Goal: Task Accomplishment & Management: Use online tool/utility

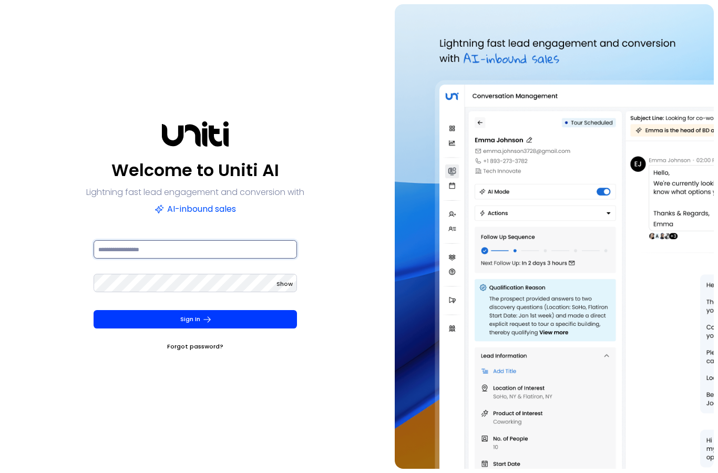
click at [245, 258] on input at bounding box center [195, 249] width 203 height 18
type input "**********"
click at [291, 288] on span "Show" at bounding box center [284, 283] width 16 height 8
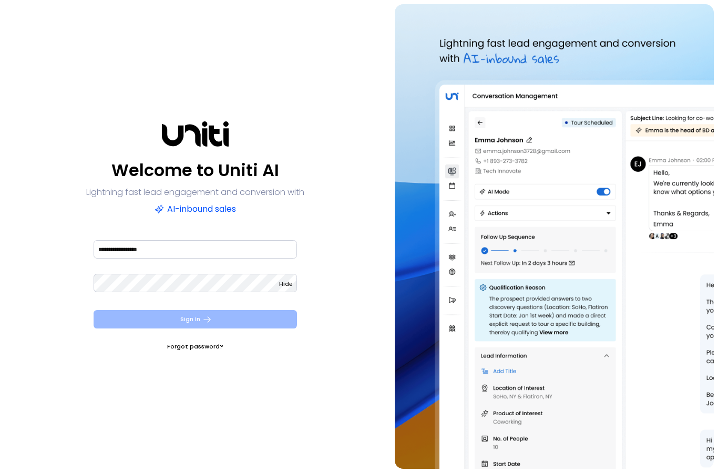
click at [281, 328] on button "Sign In" at bounding box center [195, 319] width 203 height 18
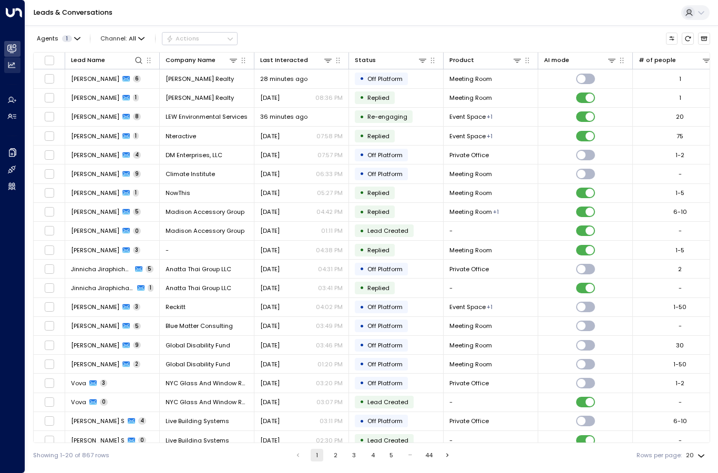
click at [11, 64] on icon at bounding box center [11, 65] width 7 height 6
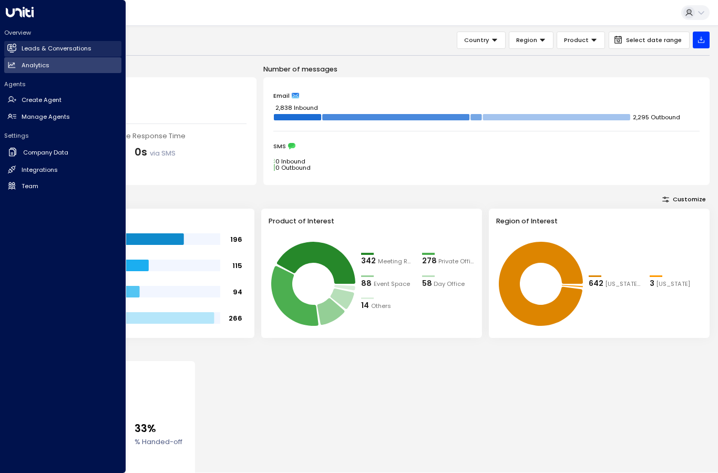
click at [35, 49] on h2 "Leads & Conversations" at bounding box center [57, 48] width 70 height 9
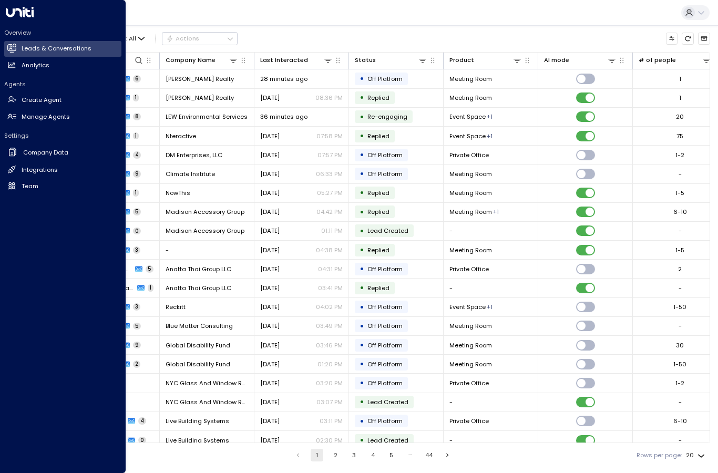
click at [458, 30] on div "Agents 1 Channel: All Actions" at bounding box center [371, 38] width 677 height 18
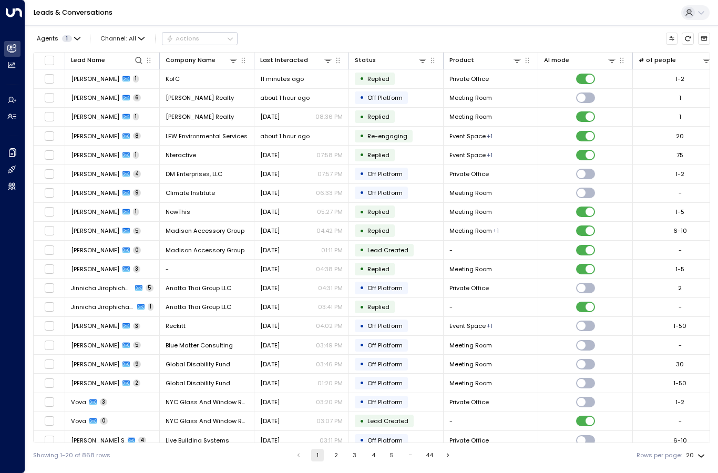
scroll to position [0, -1]
click at [328, 58] on icon at bounding box center [328, 60] width 8 height 8
click at [349, 97] on button "Select Date" at bounding box center [328, 95] width 116 height 14
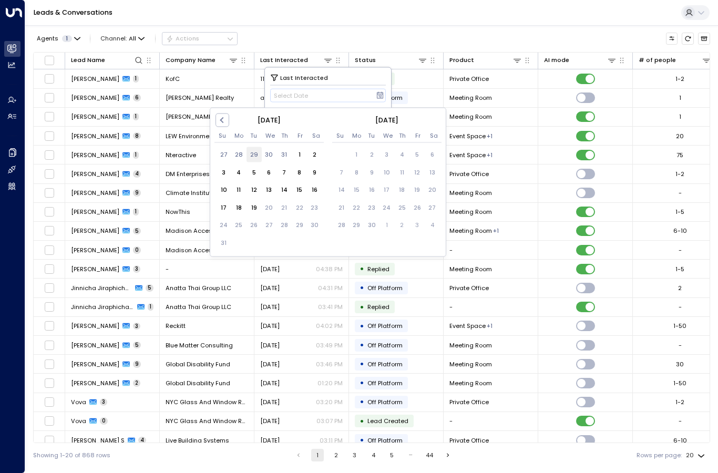
click at [257, 161] on div "29" at bounding box center [253, 154] width 15 height 15
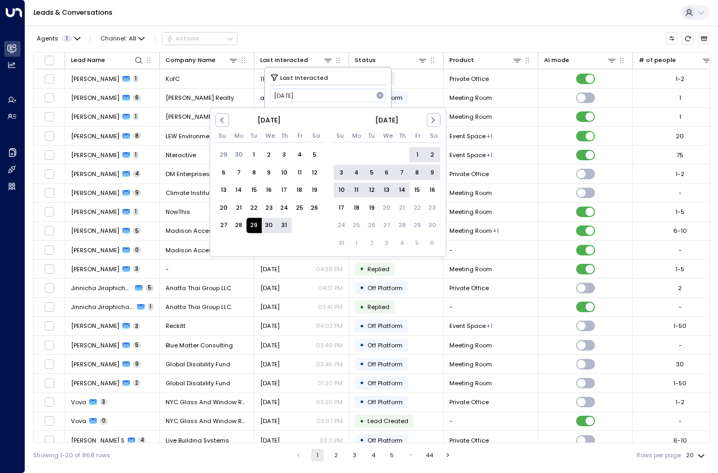
click at [402, 192] on div "14" at bounding box center [401, 189] width 15 height 15
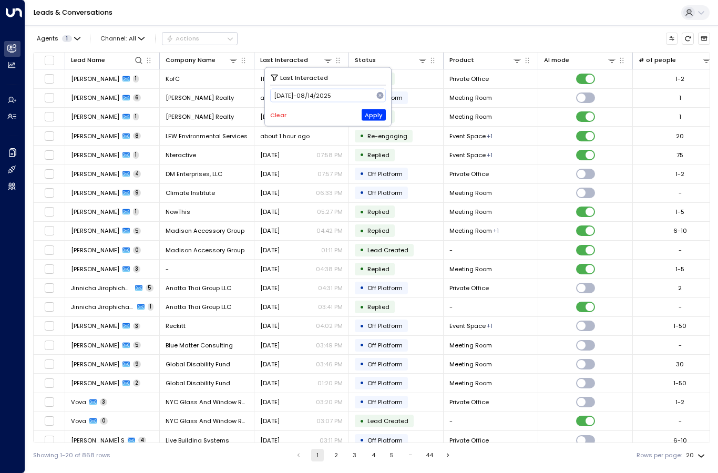
click at [377, 118] on button "Apply" at bounding box center [373, 115] width 25 height 12
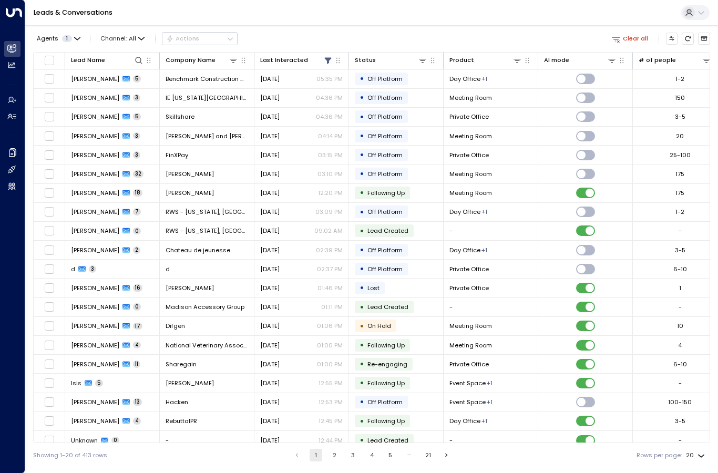
click at [637, 37] on button "Clear all" at bounding box center [630, 39] width 44 height 12
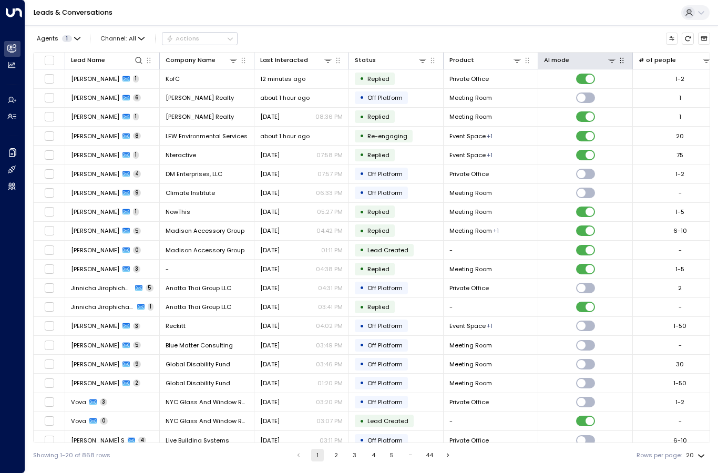
click at [618, 64] on icon "button" at bounding box center [621, 60] width 8 height 8
click at [615, 64] on icon at bounding box center [611, 60] width 8 height 8
click at [657, 126] on button "Apply" at bounding box center [658, 129] width 25 height 12
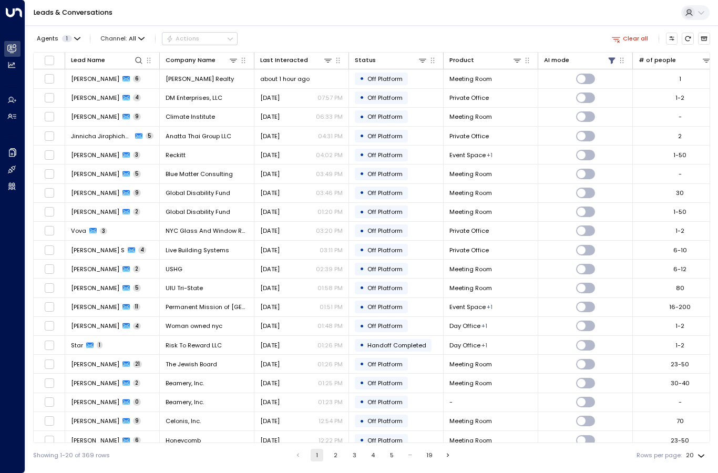
click at [421, 63] on icon at bounding box center [422, 60] width 8 height 8
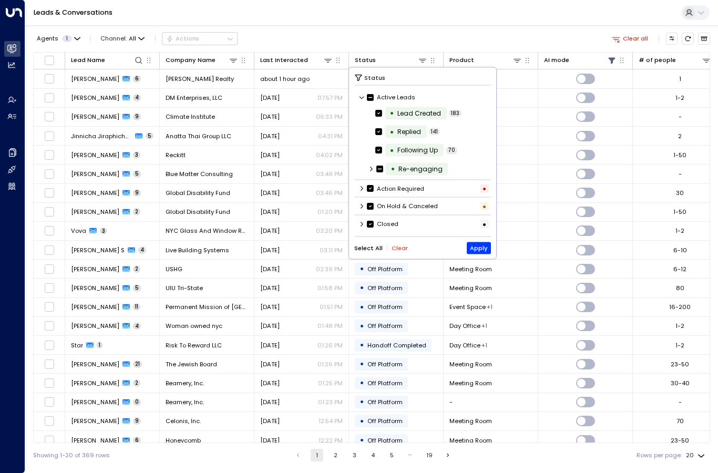
click at [362, 95] on icon at bounding box center [361, 97] width 6 height 6
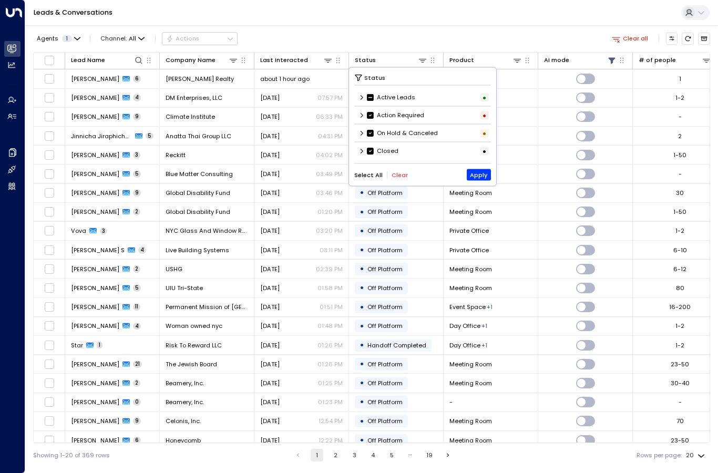
click at [359, 80] on icon at bounding box center [358, 77] width 8 height 8
click at [364, 73] on span "Status" at bounding box center [374, 76] width 21 height 9
click at [405, 173] on button "Clear" at bounding box center [399, 174] width 16 height 7
click at [361, 150] on icon at bounding box center [361, 151] width 6 height 6
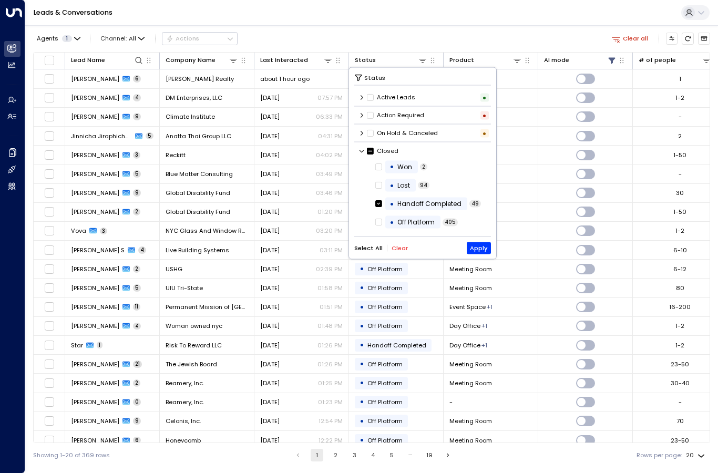
click at [378, 215] on div "• Won 2 • Lost 94 • Handoff Completed 49 • Off Platform 405" at bounding box center [422, 194] width 137 height 73
click at [489, 245] on button "Apply" at bounding box center [479, 248] width 25 height 12
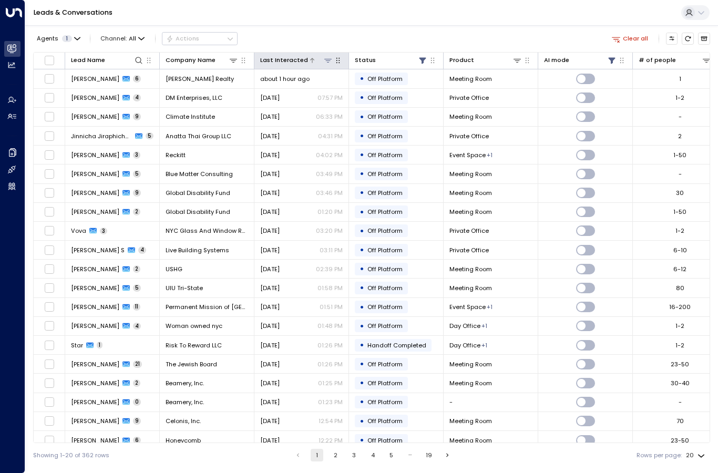
click at [327, 63] on icon at bounding box center [328, 60] width 8 height 8
click at [379, 98] on icon at bounding box center [380, 95] width 6 height 7
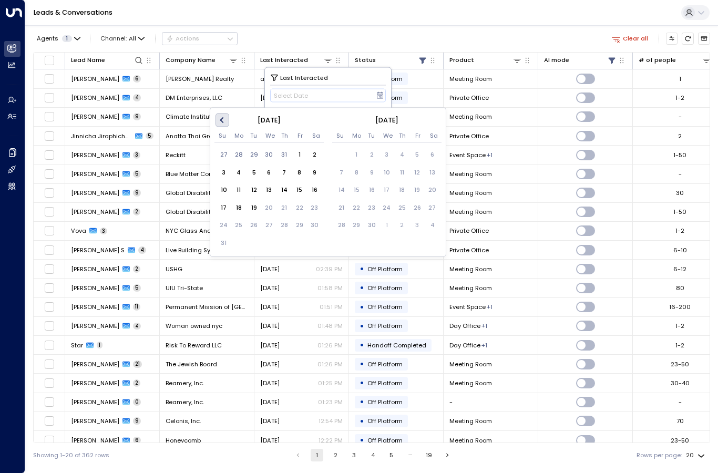
click at [223, 120] on span "Previous Month" at bounding box center [223, 120] width 0 height 12
click at [296, 209] on div "25" at bounding box center [299, 207] width 15 height 15
click at [415, 175] on div "8" at bounding box center [416, 172] width 15 height 15
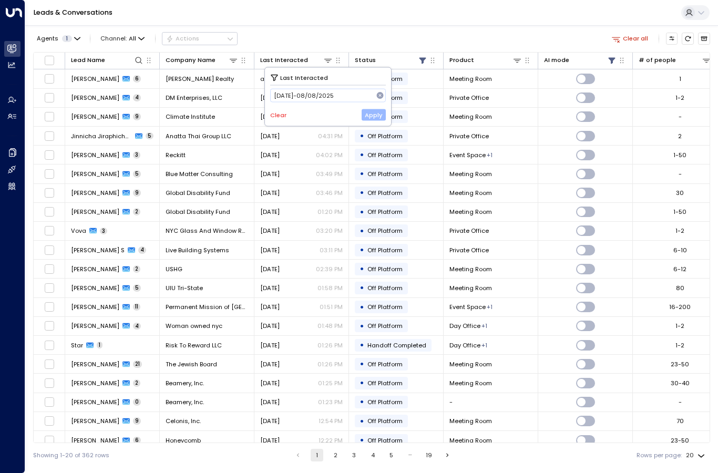
click at [372, 110] on button "Apply" at bounding box center [373, 115] width 25 height 12
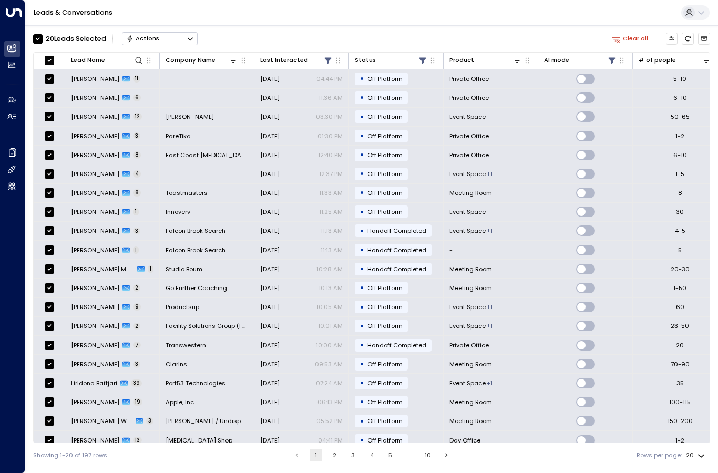
click at [191, 42] on icon "Button group with a nested menu" at bounding box center [190, 38] width 7 height 7
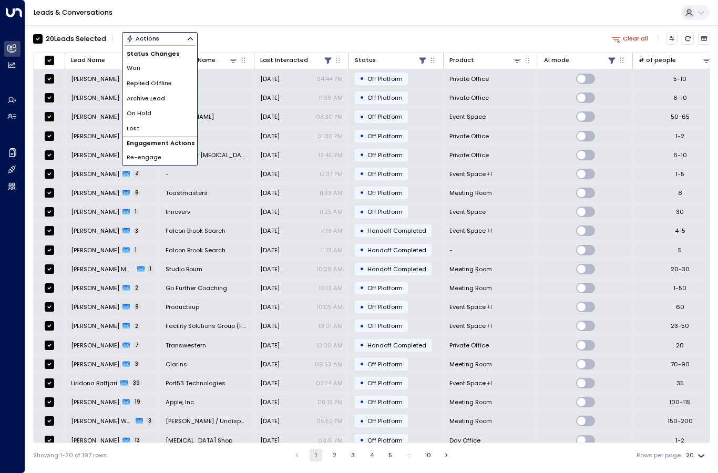
click at [173, 156] on li "Re-engage" at bounding box center [159, 157] width 75 height 15
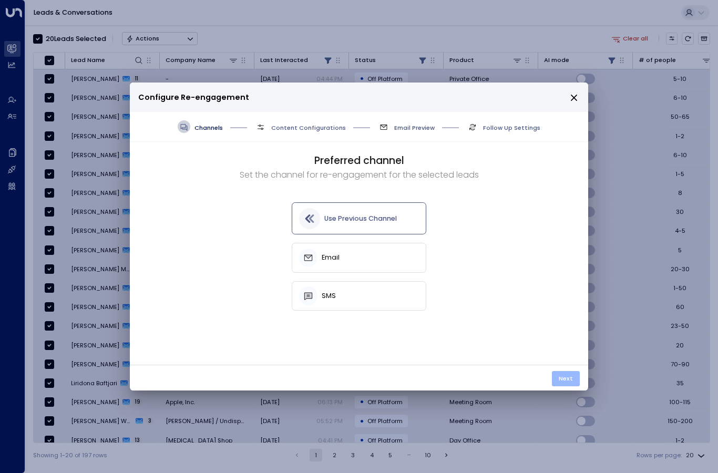
click at [578, 380] on button "Next" at bounding box center [566, 378] width 28 height 15
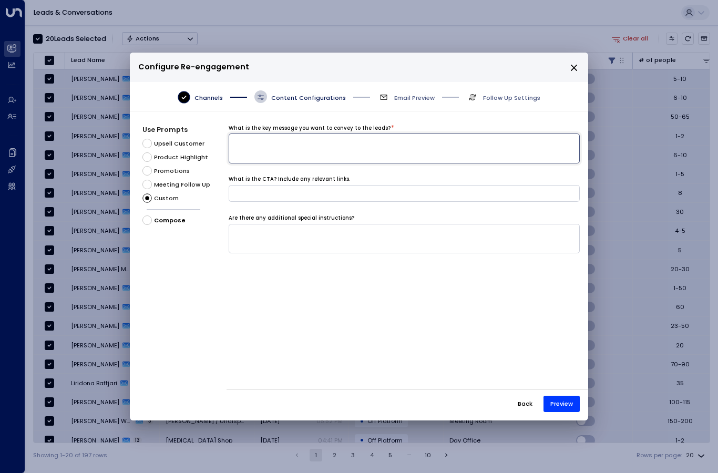
click at [295, 133] on textarea at bounding box center [404, 148] width 351 height 30
type textarea "*********"
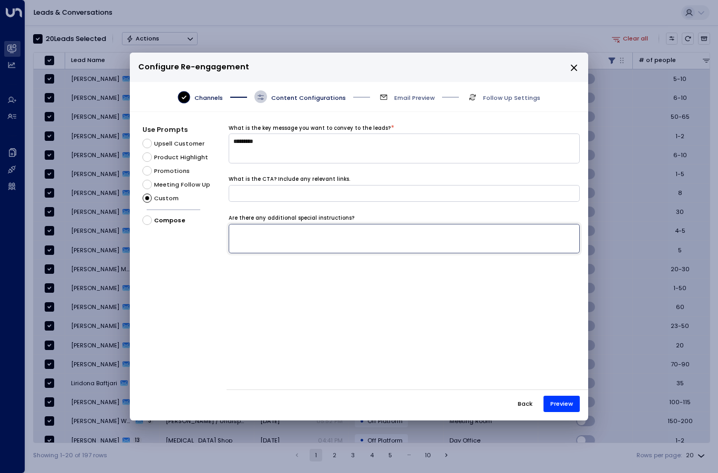
click at [453, 232] on textarea at bounding box center [404, 239] width 351 height 30
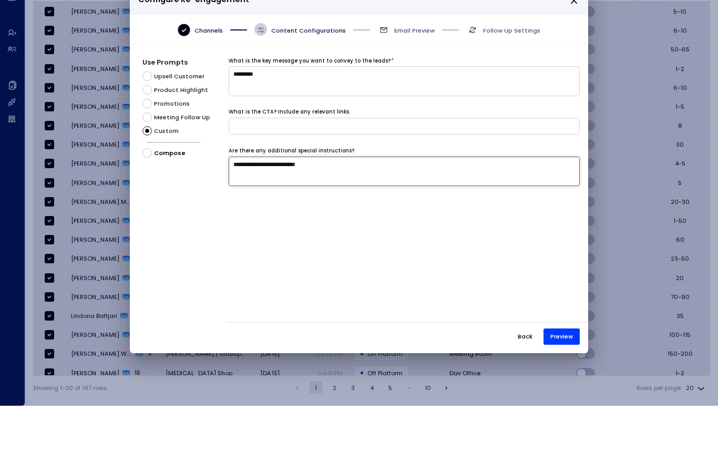
scroll to position [18, 0]
type textarea "**********"
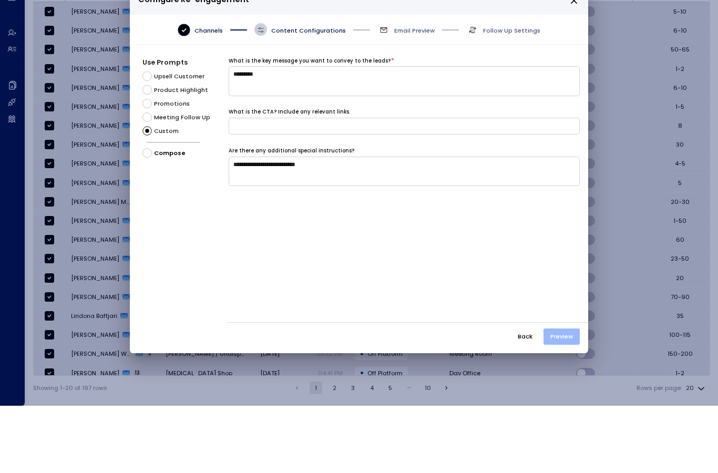
click at [568, 396] on button "Preview" at bounding box center [561, 404] width 36 height 16
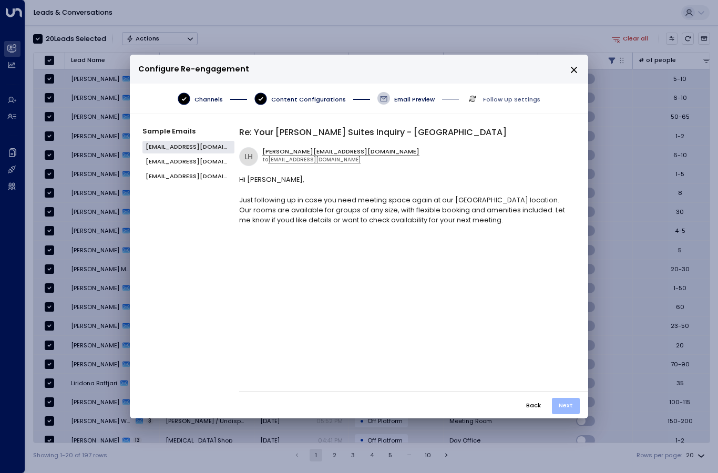
click at [572, 414] on button "Next" at bounding box center [566, 406] width 28 height 16
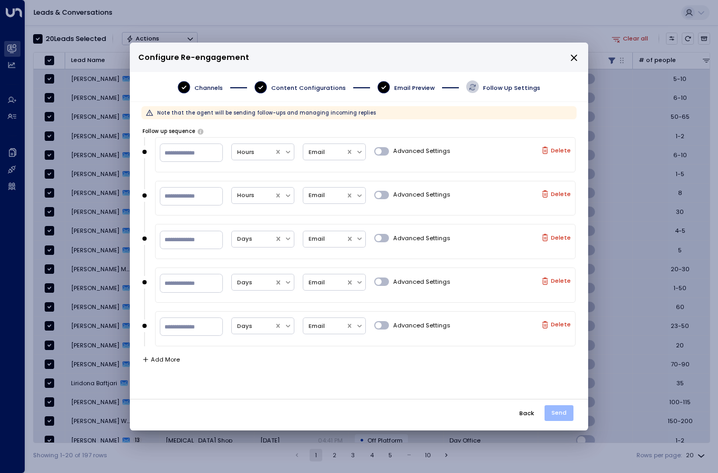
click at [567, 420] on button "Send" at bounding box center [558, 412] width 29 height 15
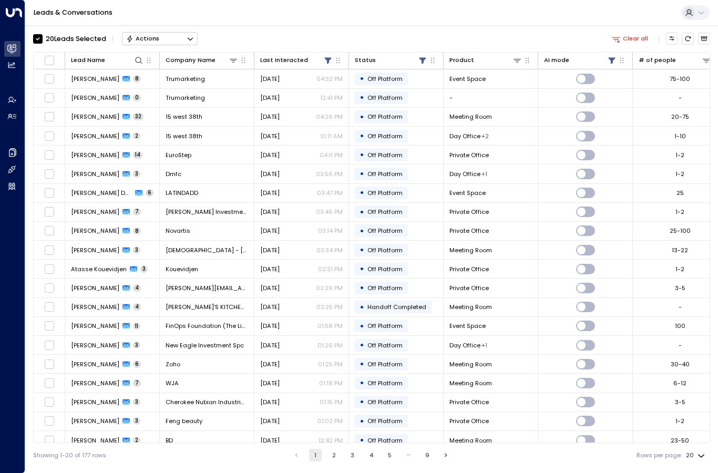
scroll to position [0, 1]
click at [702, 455] on body "Overview Leads & Conversations Leads & Conversations Analytics Analytics Agents…" at bounding box center [359, 233] width 718 height 467
click at [698, 448] on li "100" at bounding box center [694, 452] width 27 height 16
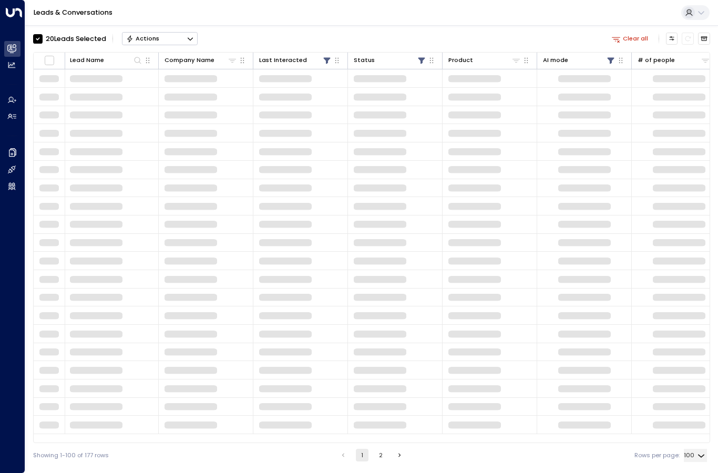
type input "***"
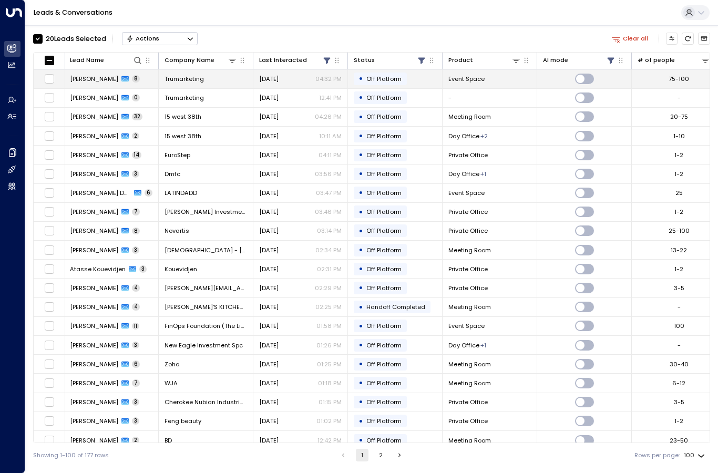
click at [708, 69] on td "75-100" at bounding box center [678, 78] width 95 height 18
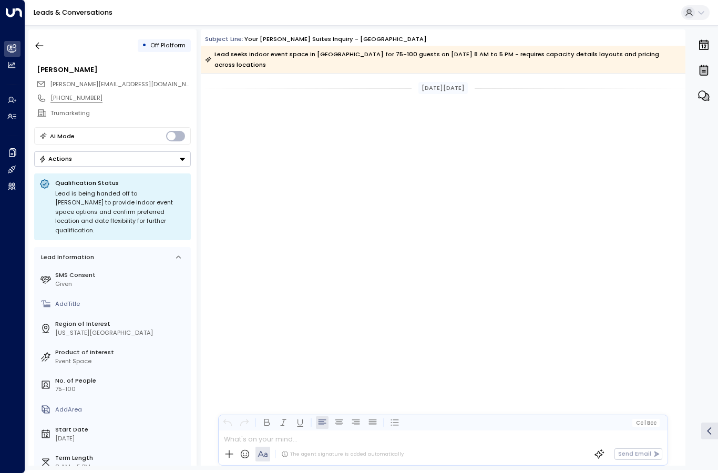
scroll to position [2169, 0]
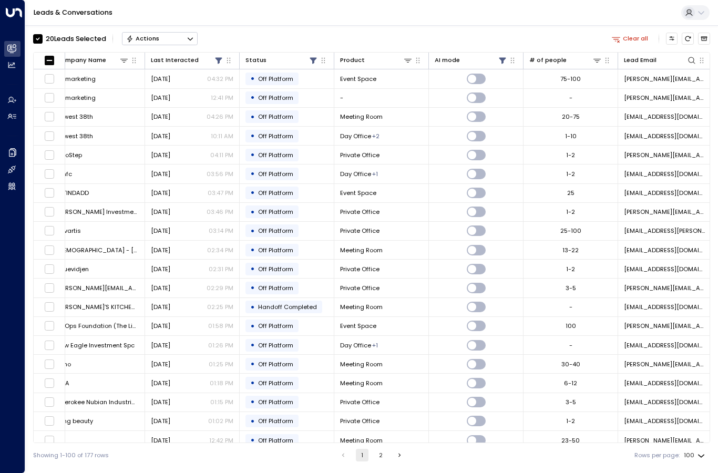
scroll to position [0, 110]
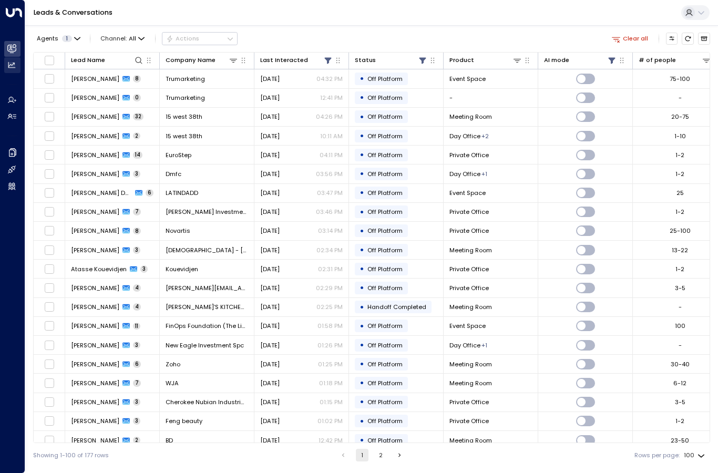
click at [9, 72] on link "Analytics Analytics" at bounding box center [12, 65] width 16 height 16
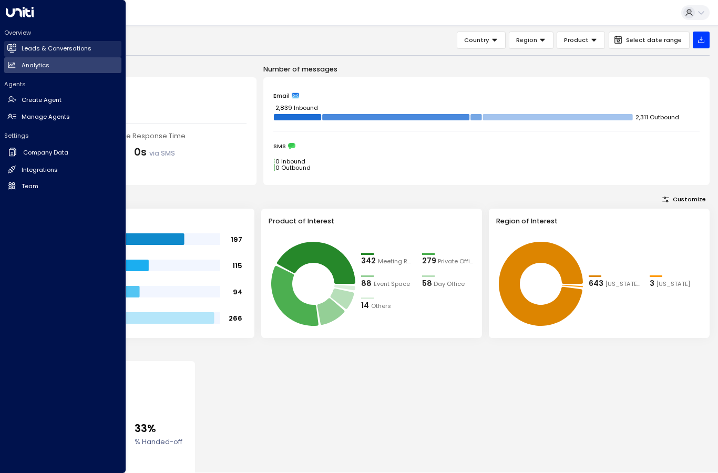
click at [84, 51] on h2 "Leads & Conversations" at bounding box center [57, 48] width 70 height 9
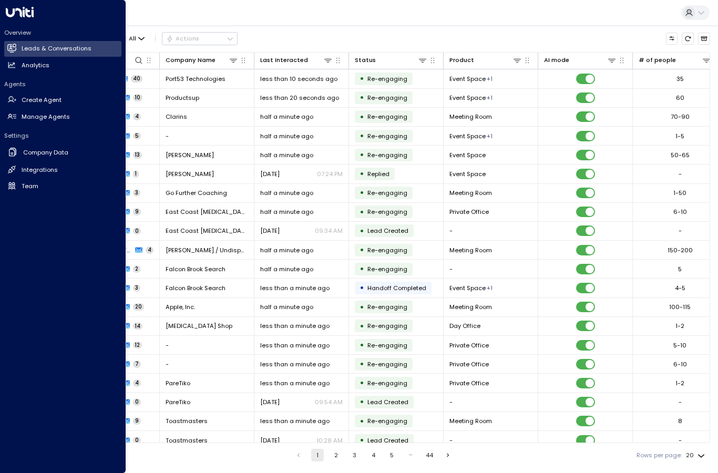
click at [338, 3] on div "Leads & Conversations" at bounding box center [371, 13] width 692 height 26
